Goal: Information Seeking & Learning: Understand process/instructions

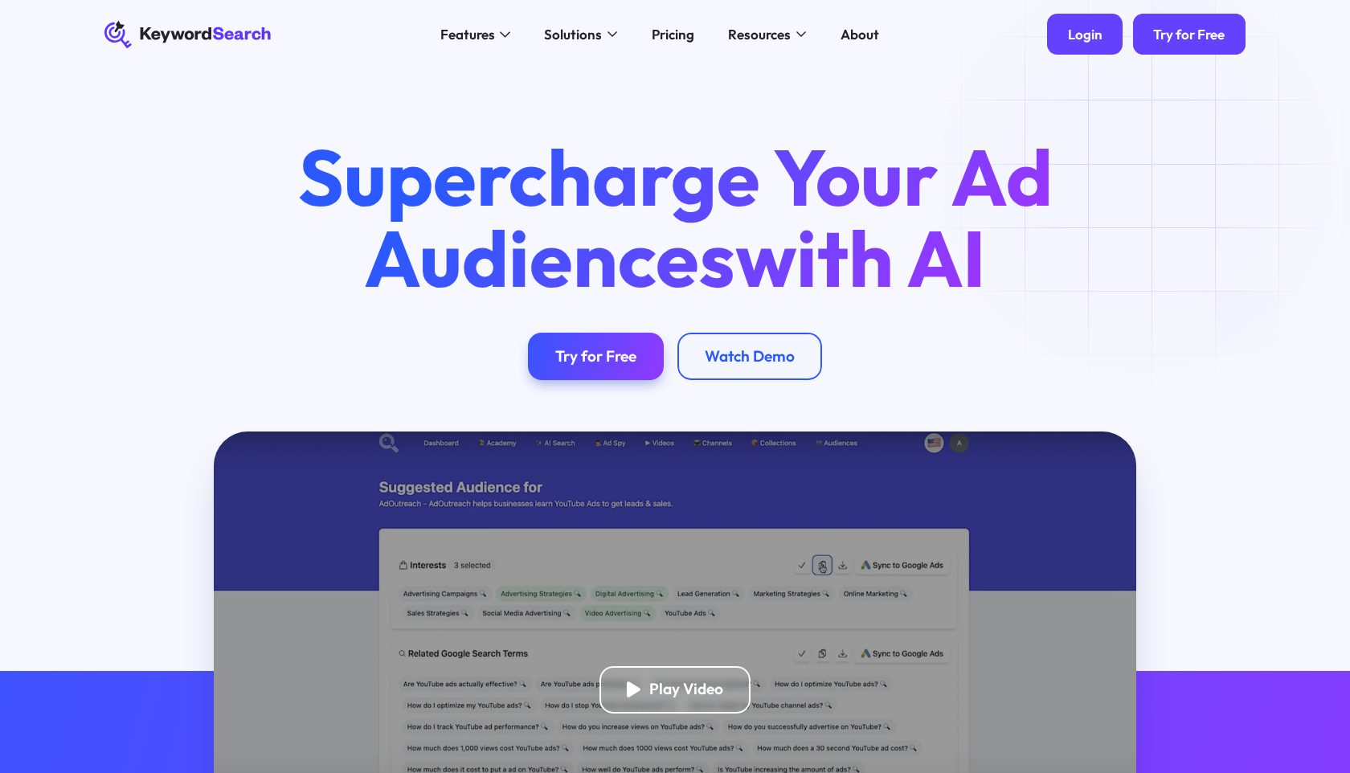
click at [1077, 36] on div "Login" at bounding box center [1085, 34] width 35 height 17
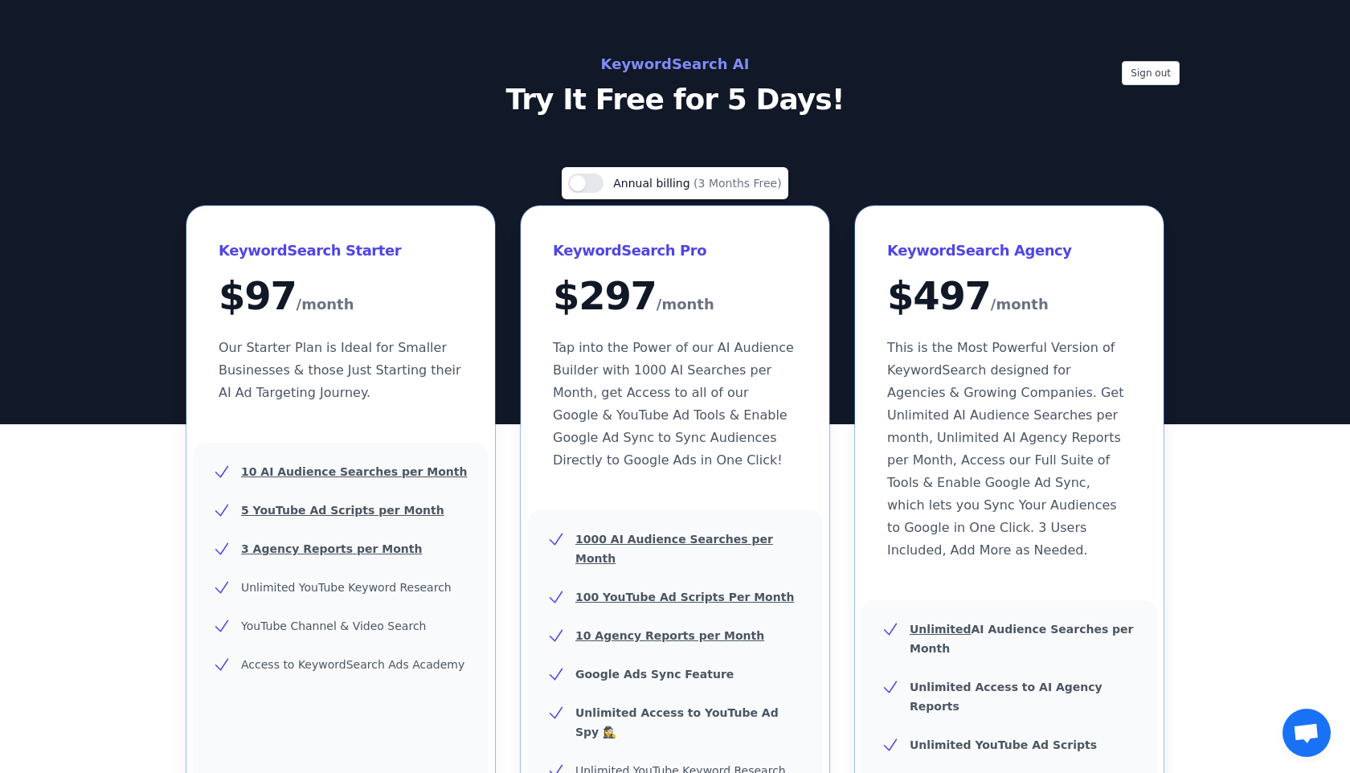
click at [1151, 50] on div "Sign out KeywordSearch AI Try It Free for 5 Days!" at bounding box center [675, 212] width 1350 height 424
click at [1151, 76] on button "Sign out" at bounding box center [1151, 73] width 58 height 24
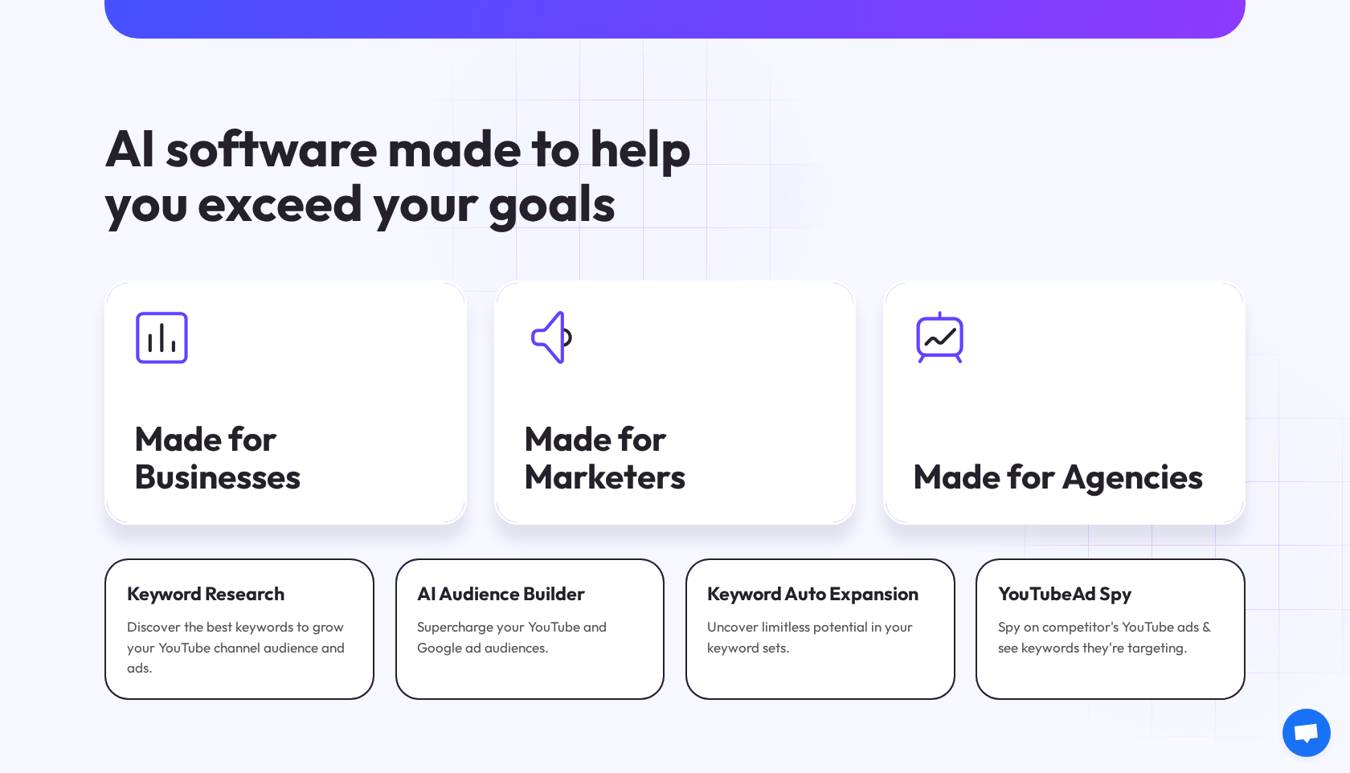
scroll to position [3853, 0]
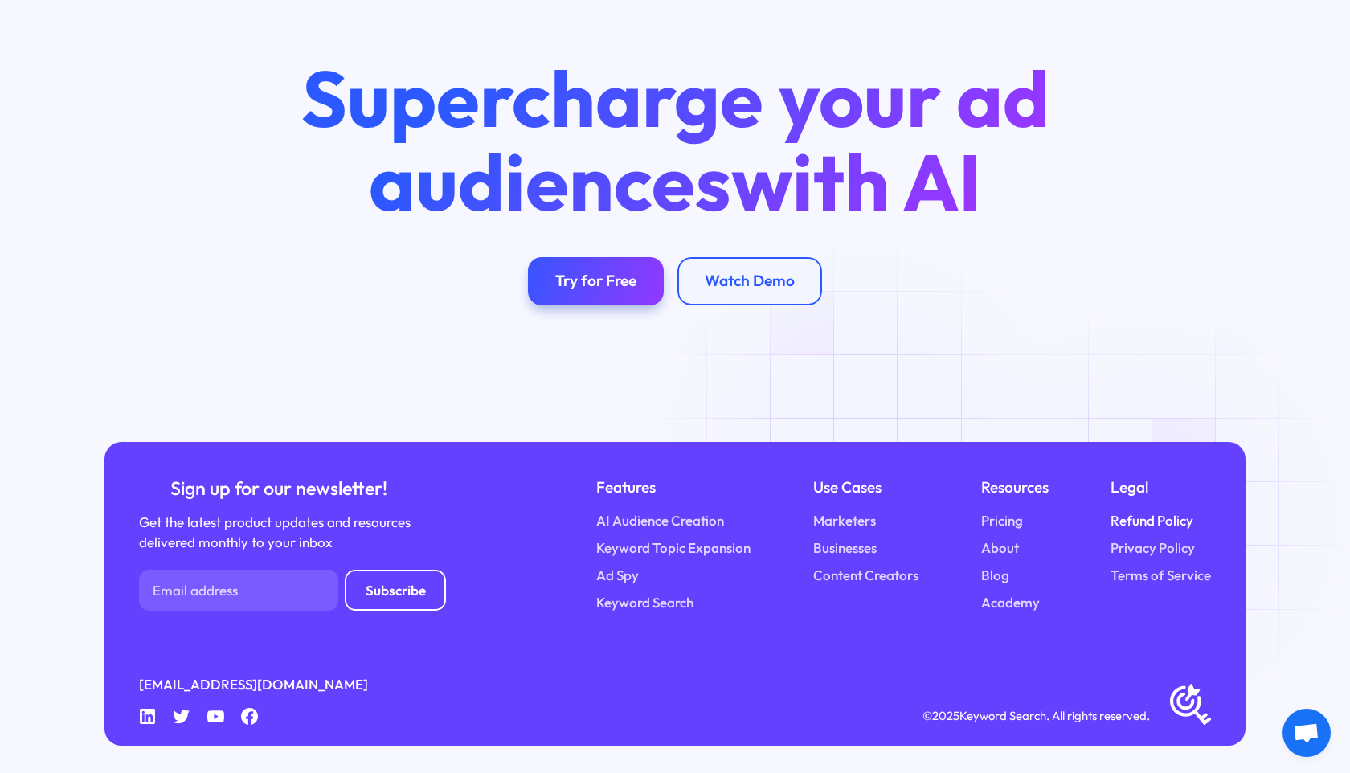
click at [1140, 521] on link "Refund Policy" at bounding box center [1151, 520] width 83 height 21
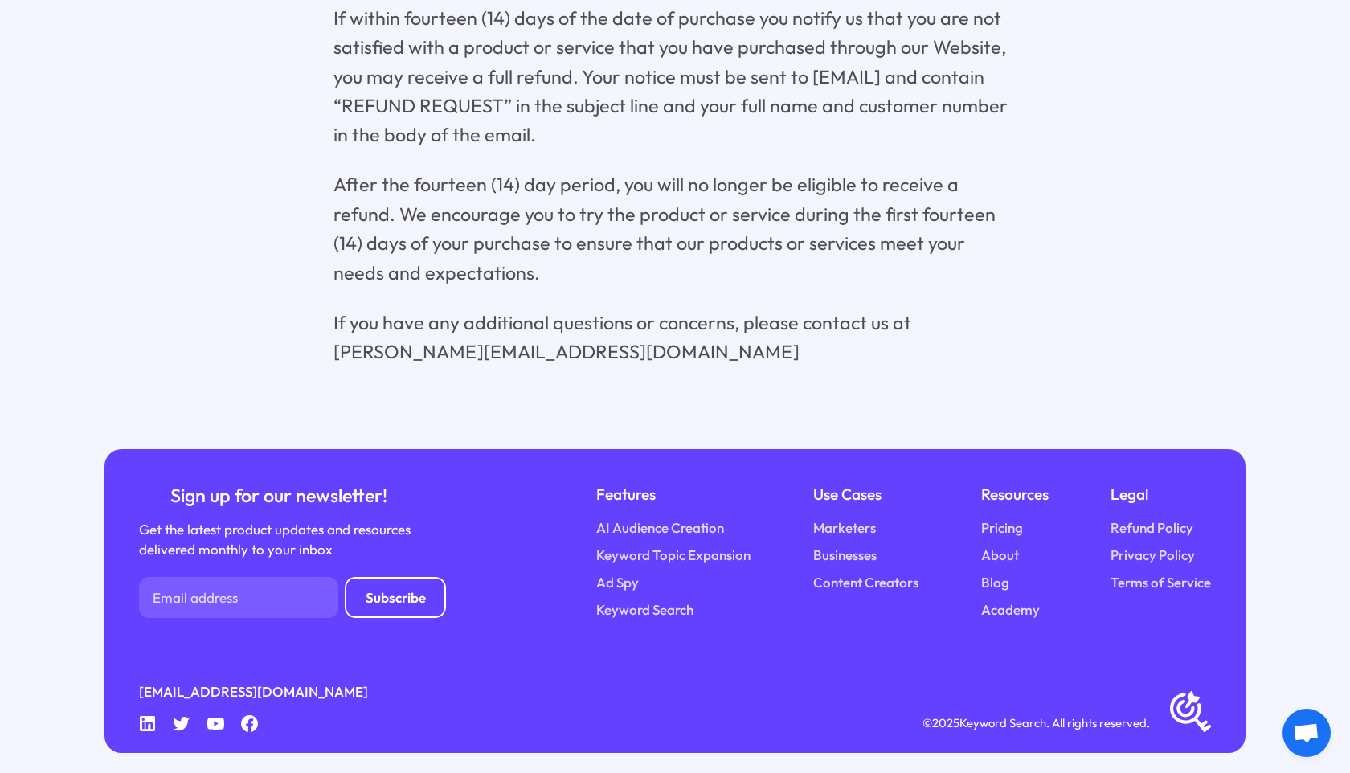
scroll to position [519, 0]
